Goal: Task Accomplishment & Management: Manage account settings

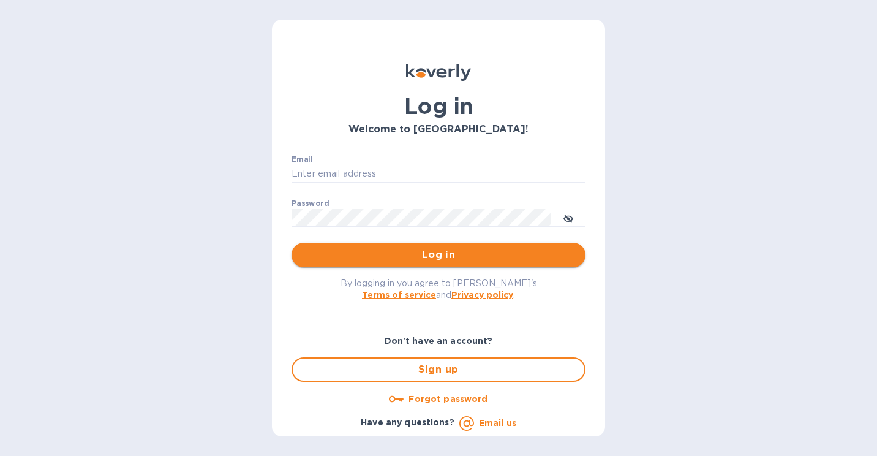
type input "[EMAIL_ADDRESS][DOMAIN_NAME]"
click at [478, 254] on span "Log in" at bounding box center [438, 255] width 274 height 15
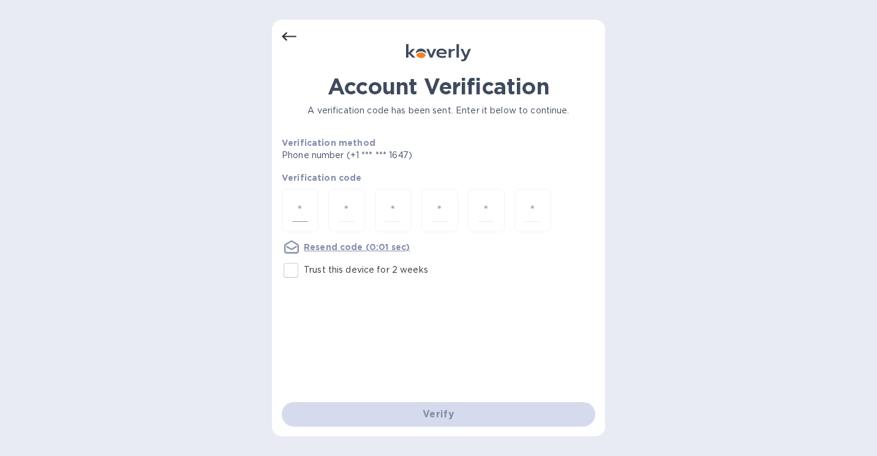
drag, startPoint x: 320, startPoint y: 205, endPoint x: 310, endPoint y: 208, distance: 10.3
click at [320, 205] on div at bounding box center [439, 212] width 314 height 46
click at [310, 208] on div at bounding box center [300, 210] width 37 height 43
type input "6"
type input "3"
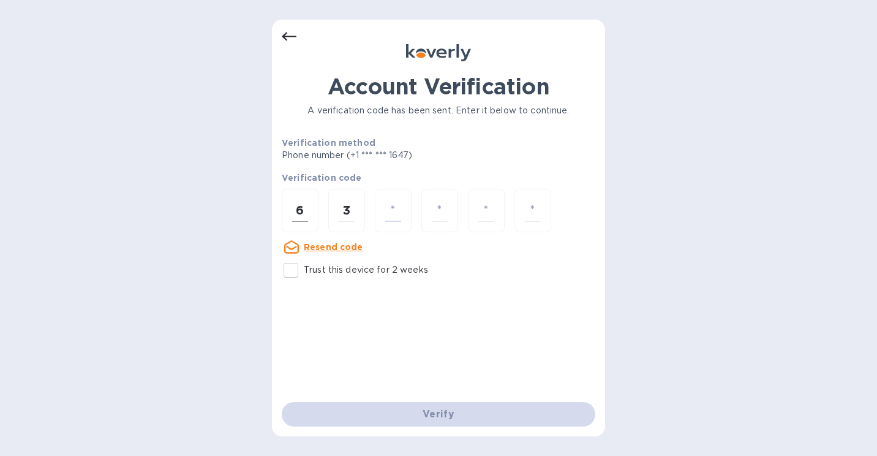
type input "2"
type input "6"
type input "7"
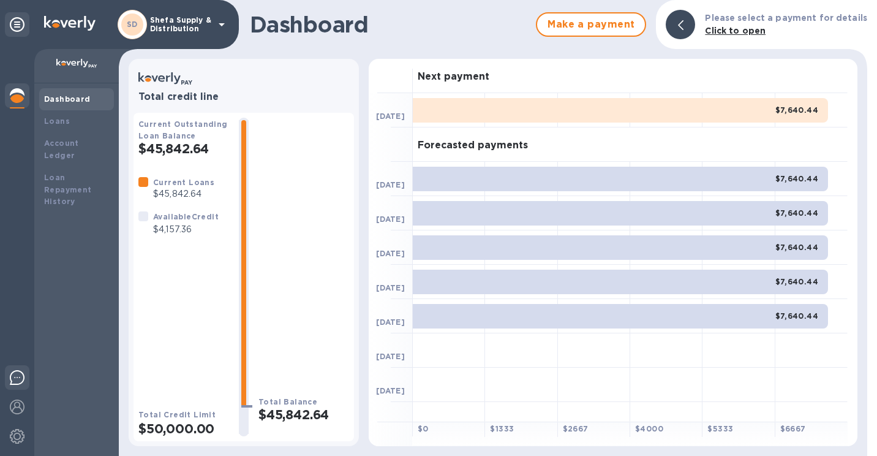
click at [16, 374] on img at bounding box center [17, 377] width 15 height 15
